Goal: Navigation & Orientation: Find specific page/section

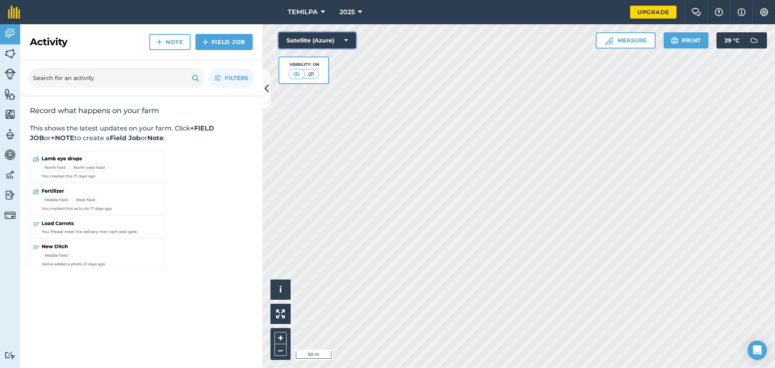
click at [348, 39] on icon at bounding box center [347, 40] width 4 height 8
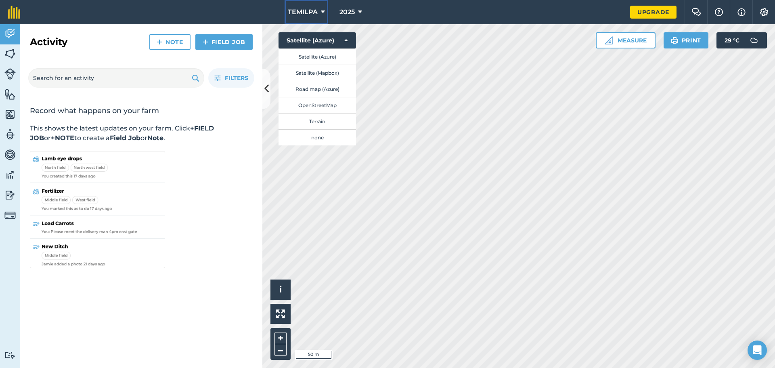
click at [323, 11] on icon at bounding box center [323, 12] width 4 height 10
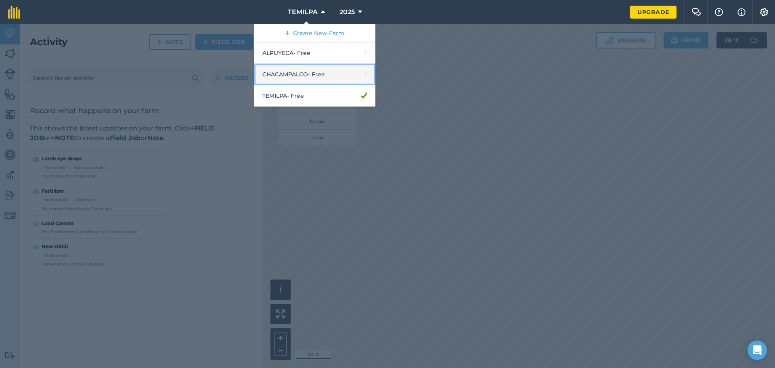
click at [317, 75] on link "CHACAMPALCO - Free" at bounding box center [314, 74] width 121 height 21
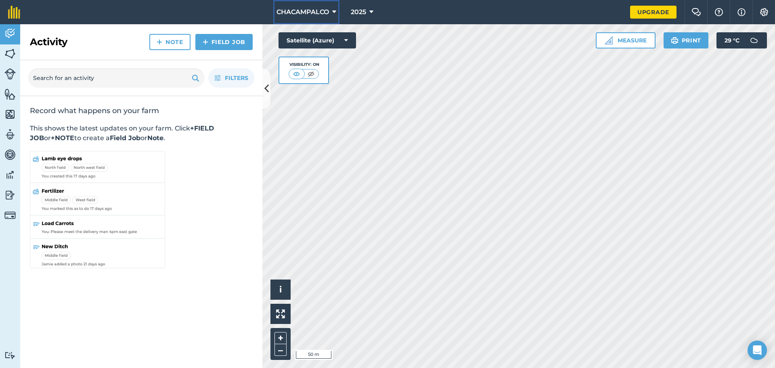
click at [334, 13] on icon at bounding box center [334, 12] width 4 height 10
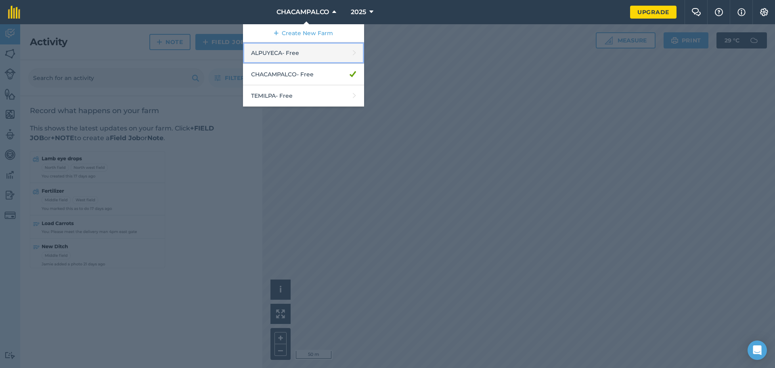
click at [307, 58] on link "ALPUYECA - Free" at bounding box center [303, 52] width 121 height 21
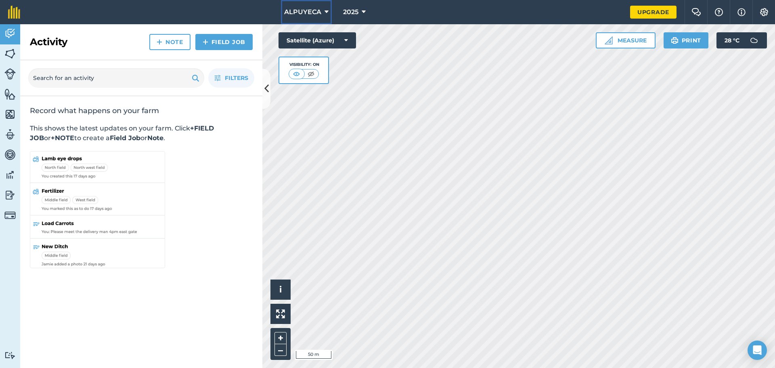
click at [326, 15] on icon at bounding box center [327, 12] width 4 height 10
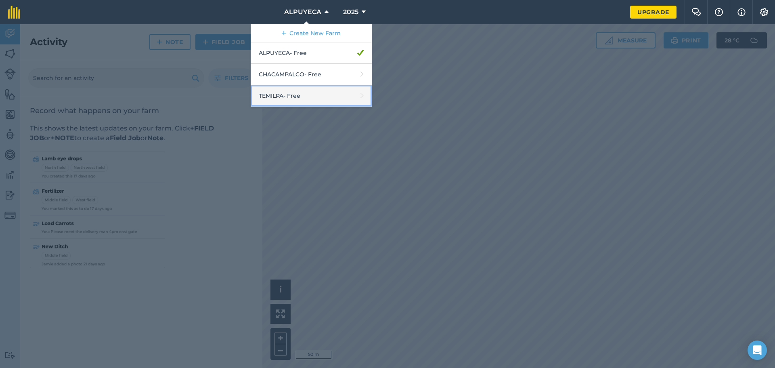
click at [299, 90] on link "TEMILPA - Free" at bounding box center [311, 95] width 121 height 21
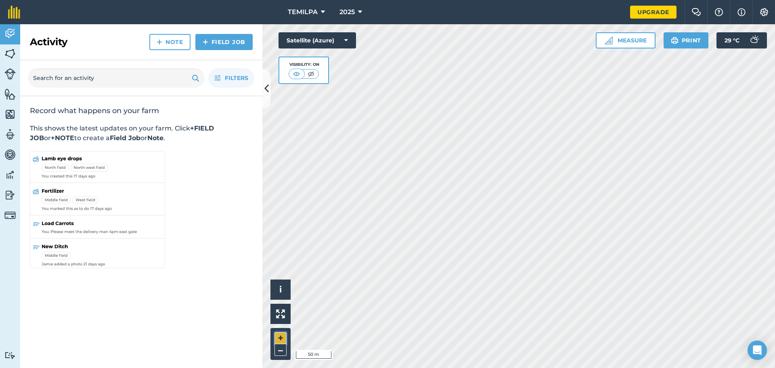
click at [282, 334] on button "+" at bounding box center [281, 338] width 12 height 12
click at [278, 346] on button "–" at bounding box center [281, 350] width 12 height 12
click at [324, 10] on icon at bounding box center [323, 12] width 4 height 10
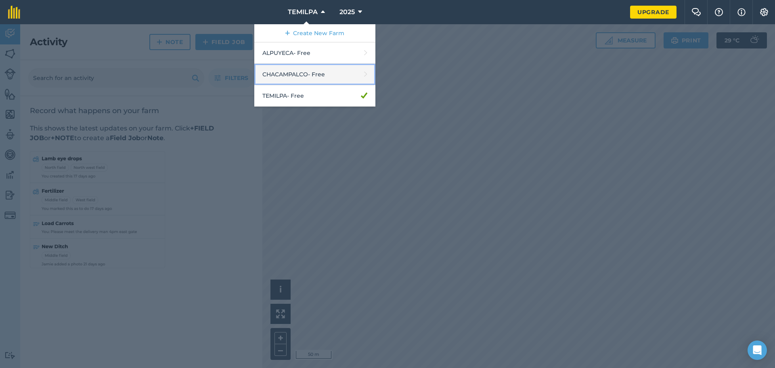
click at [305, 71] on link "CHACAMPALCO - Free" at bounding box center [314, 74] width 121 height 21
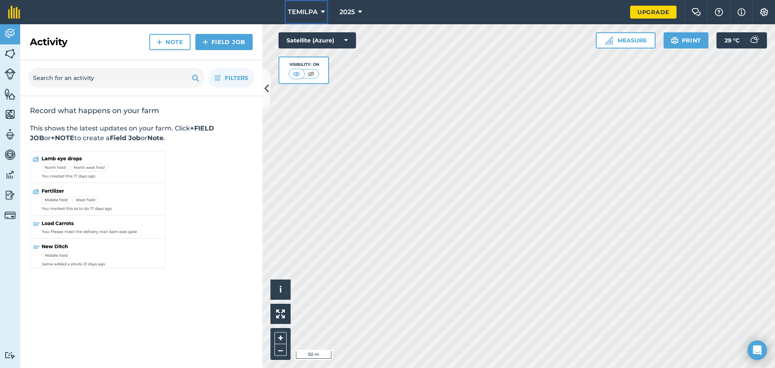
click at [321, 11] on icon at bounding box center [323, 12] width 4 height 10
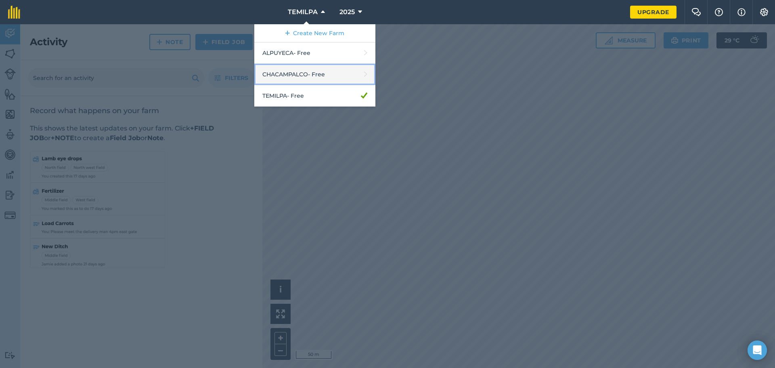
click at [305, 68] on link "CHACAMPALCO - Free" at bounding box center [314, 74] width 121 height 21
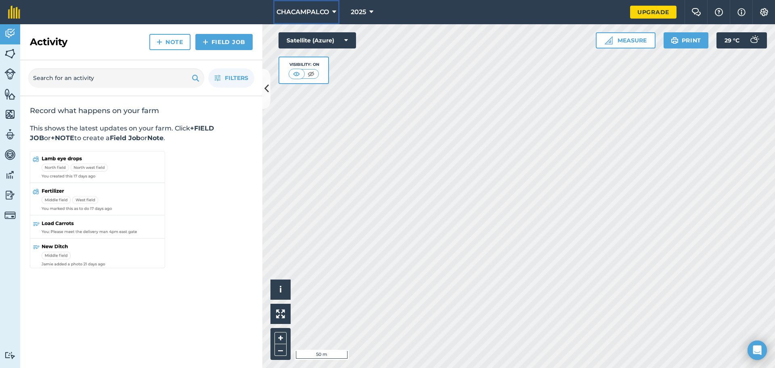
click at [331, 14] on button "CHACAMPALCO" at bounding box center [306, 12] width 66 height 24
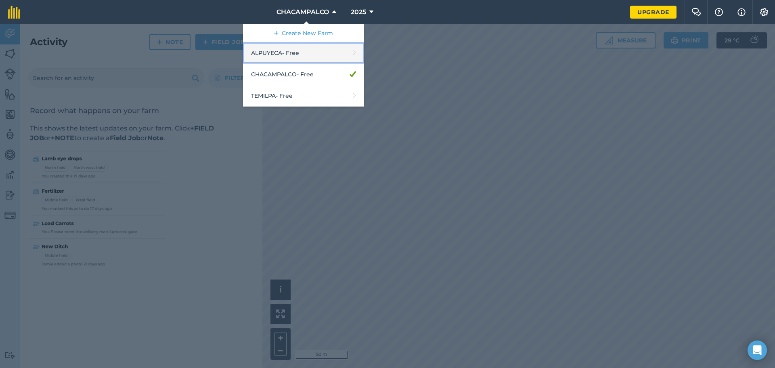
click at [297, 49] on link "ALPUYECA - Free" at bounding box center [303, 52] width 121 height 21
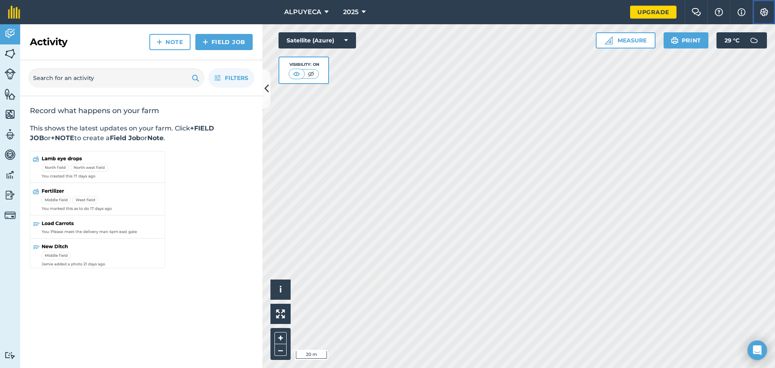
click at [766, 13] on img at bounding box center [765, 12] width 10 height 8
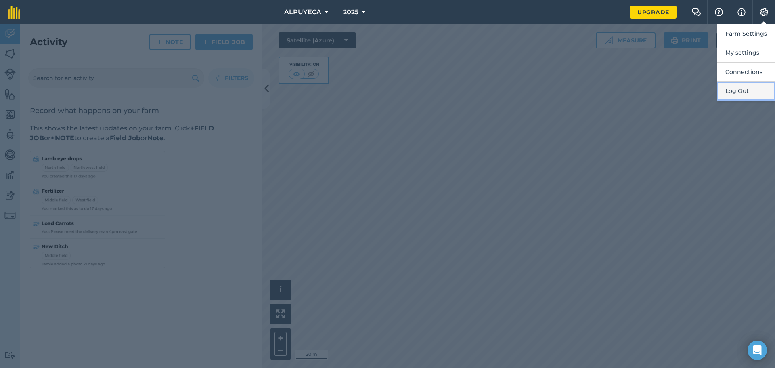
click at [741, 95] on button "Log Out" at bounding box center [747, 91] width 58 height 19
